Goal: Find specific page/section: Find specific page/section

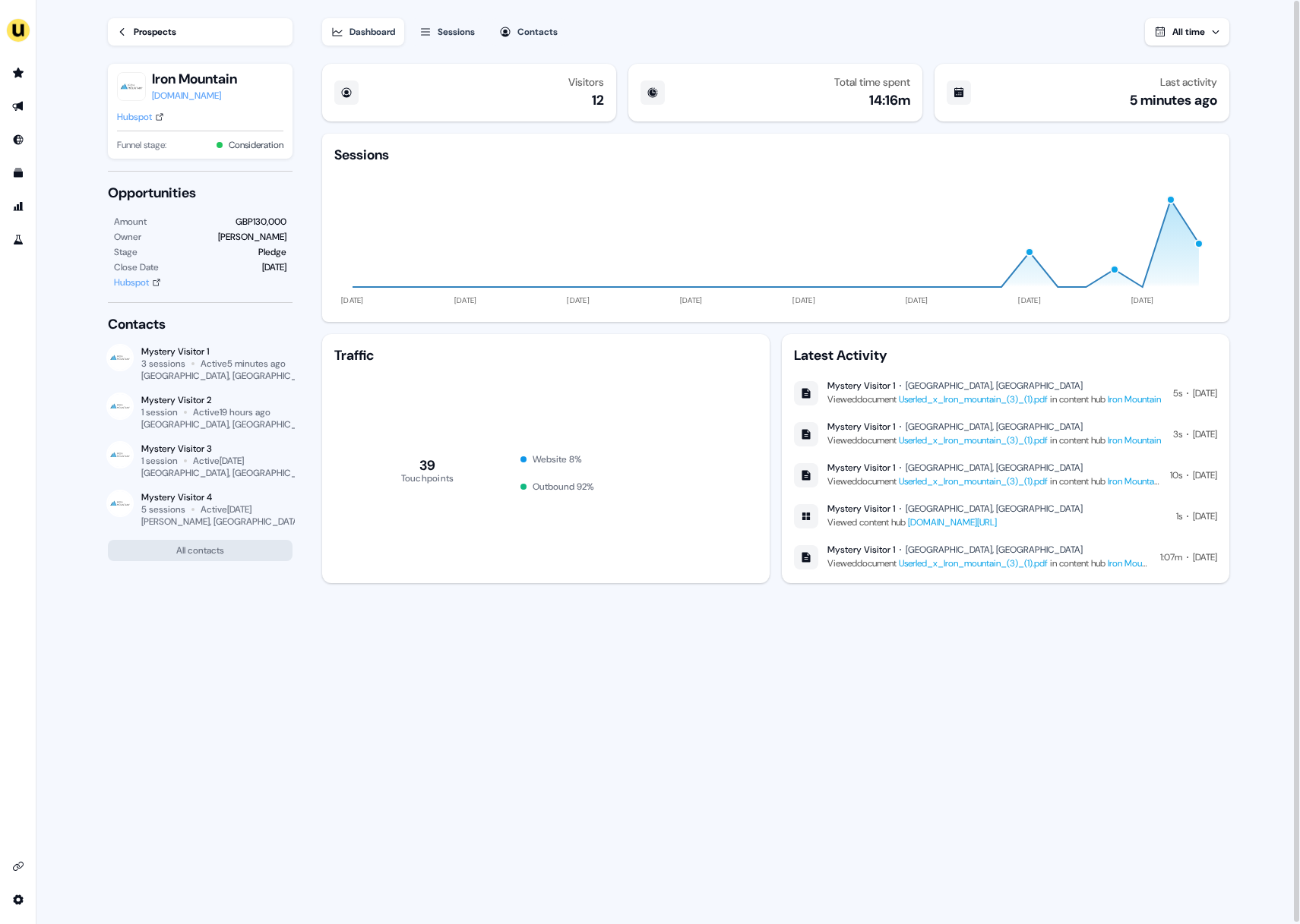
click at [136, 664] on div "Prospects Iron Mountain ironmountain.com Hubspot Funnel stage: Consideration Op…" at bounding box center [189, 462] width 211 height 924
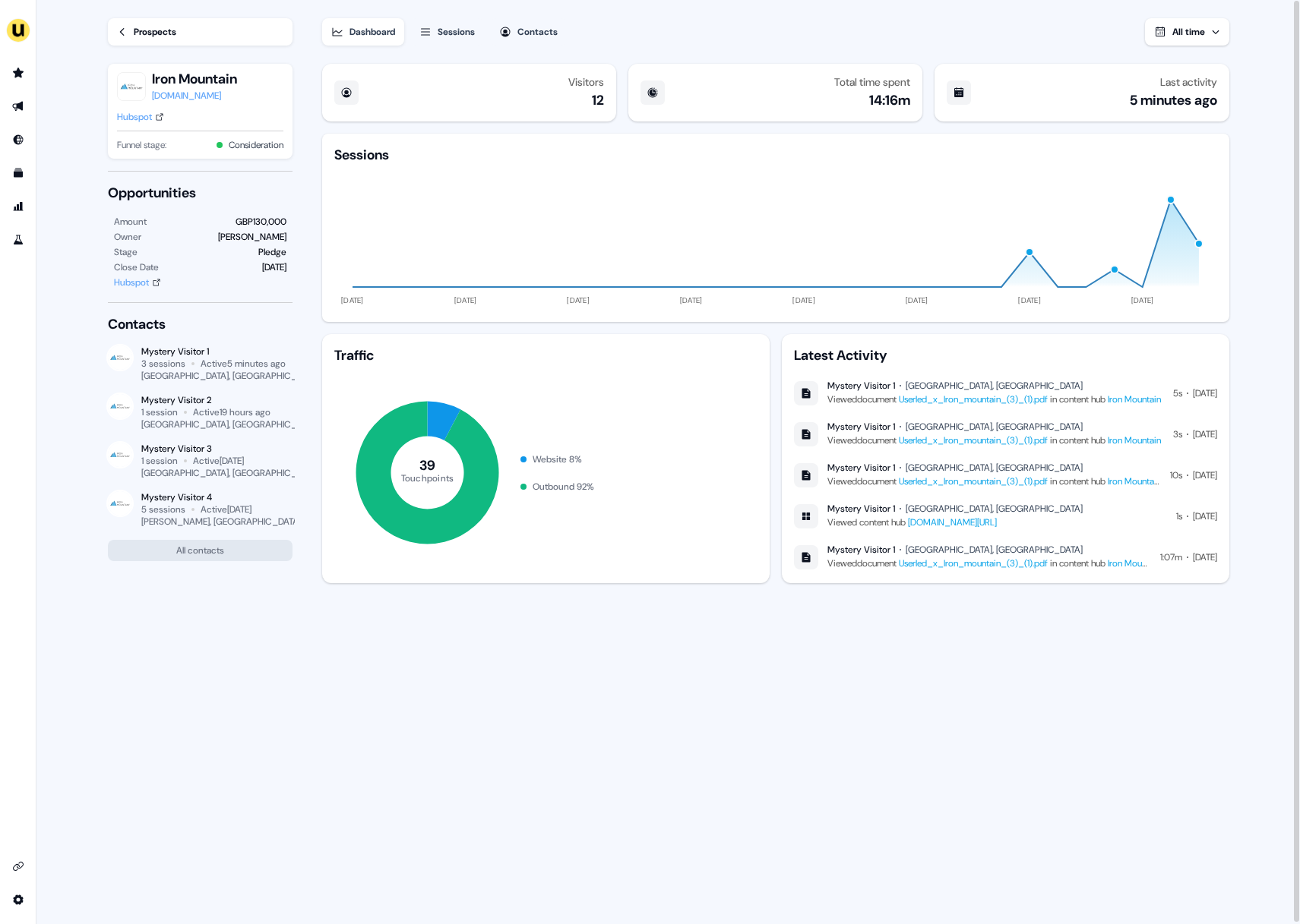
click at [402, 660] on div "Visitors 12 Total time spent 14:16m Last activity 5 minutes ago Sessions 11 Jun…" at bounding box center [776, 492] width 912 height 868
click at [264, 207] on div "Opportunities Amount GBP130,000 Owner Yann Sarfati Stage Pledge Close Date 31 O…" at bounding box center [200, 236] width 184 height 106
click at [536, 36] on div "Contacts" at bounding box center [537, 32] width 40 height 16
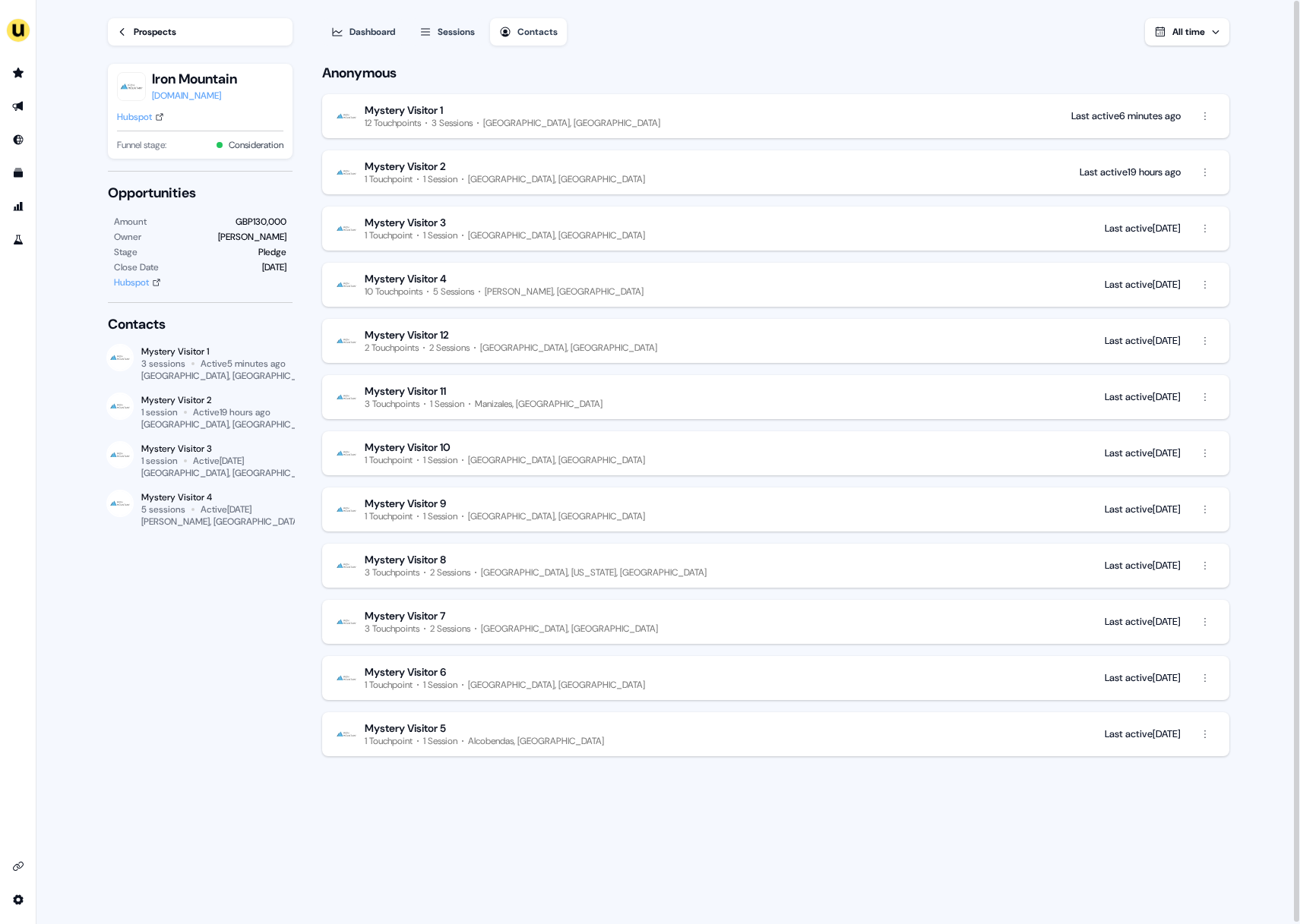
click at [626, 793] on div "Anonymous Mystery Visitor 1 12 Touchpoints 3 Sessions Twickenham, UK Last activ…" at bounding box center [776, 492] width 912 height 868
click at [1242, 487] on div "Dashboard Sessions Contacts All time Anonymous Mystery Visitor 1 12 Touchpoints…" at bounding box center [788, 462] width 931 height 926
click at [192, 701] on div "Prospects Iron Mountain ironmountain.com Hubspot Funnel stage: Consideration Op…" at bounding box center [189, 462] width 211 height 924
click at [558, 92] on div "Anonymous Mystery Visitor 1 13 Touchpoints 4 Sessions Twickenham, UK Last activ…" at bounding box center [775, 410] width 907 height 693
click at [689, 83] on div "Anonymous Mystery Visitor 1 13 Touchpoints 4 Sessions Twickenham, UK Last activ…" at bounding box center [775, 410] width 907 height 693
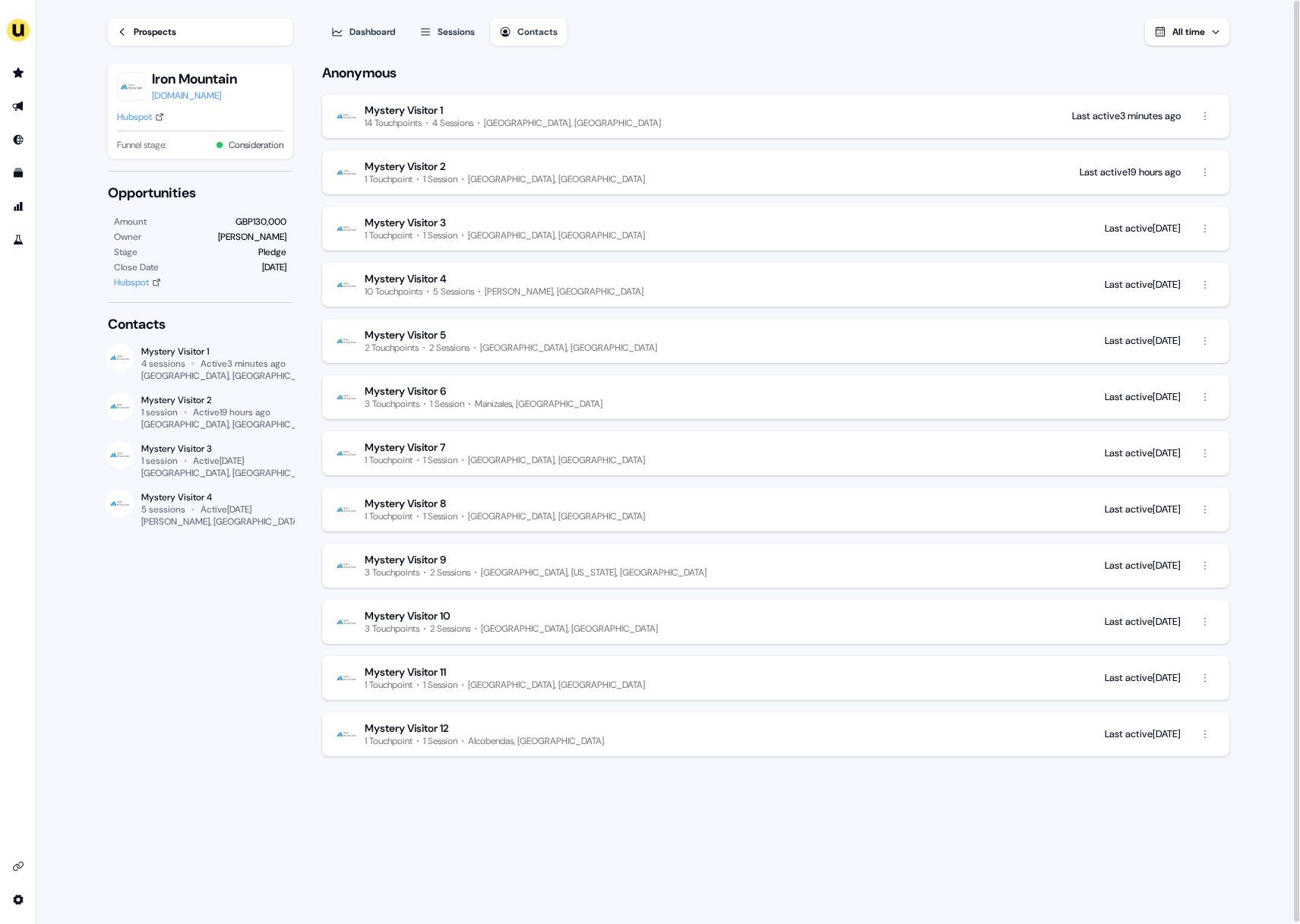
click at [809, 873] on div "Anonymous Mystery Visitor 1 14 Touchpoints 4 Sessions Twickenham, UK Last activ…" at bounding box center [776, 492] width 912 height 868
